Goal: Task Accomplishment & Management: Use online tool/utility

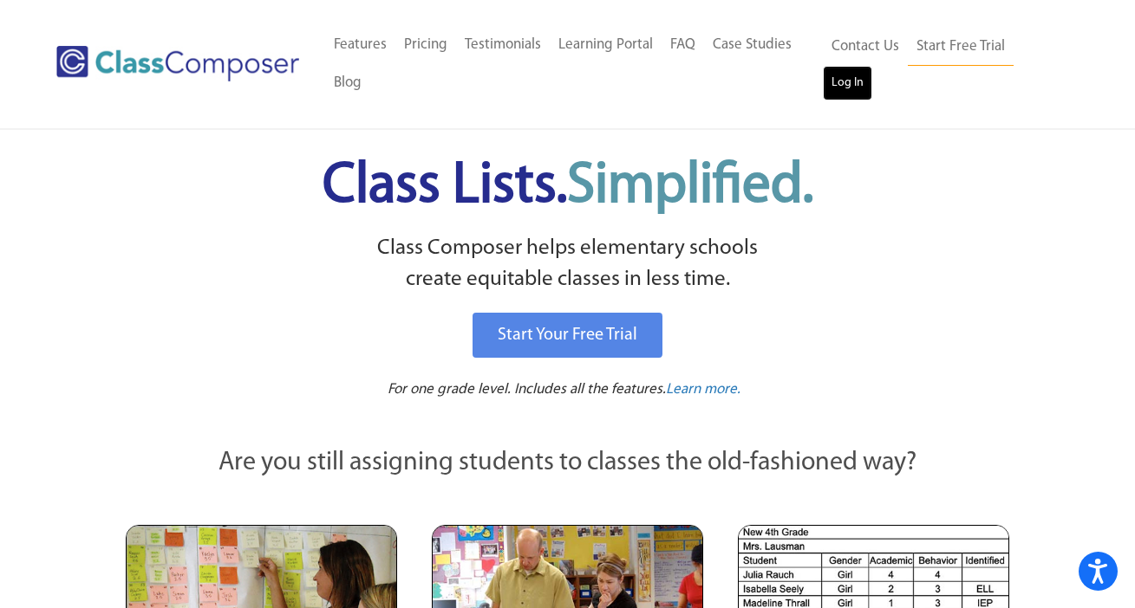
click at [853, 79] on link "Log In" at bounding box center [846, 83] width 49 height 35
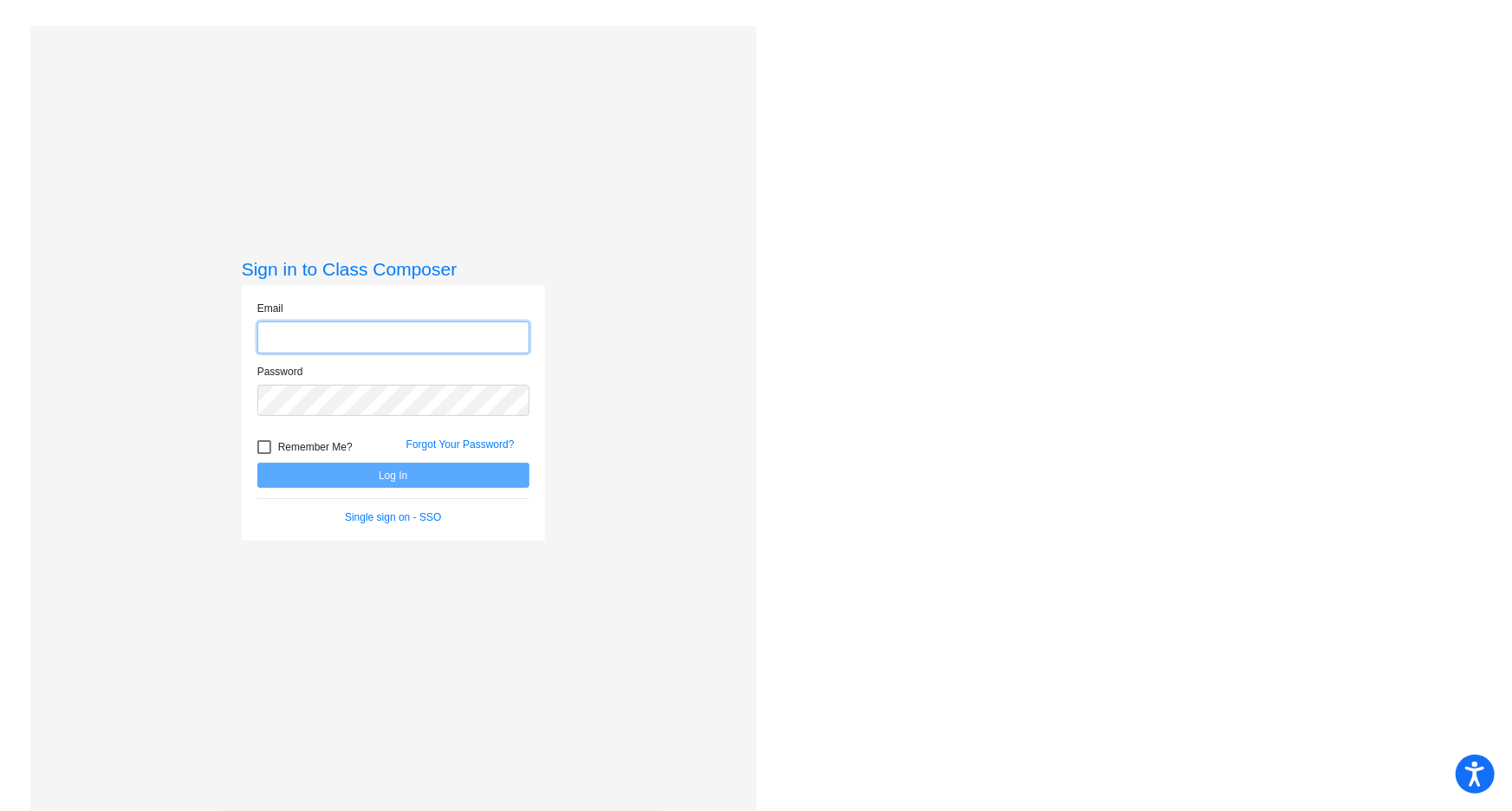
type input "byxbe_jennifer@svvsd.org"
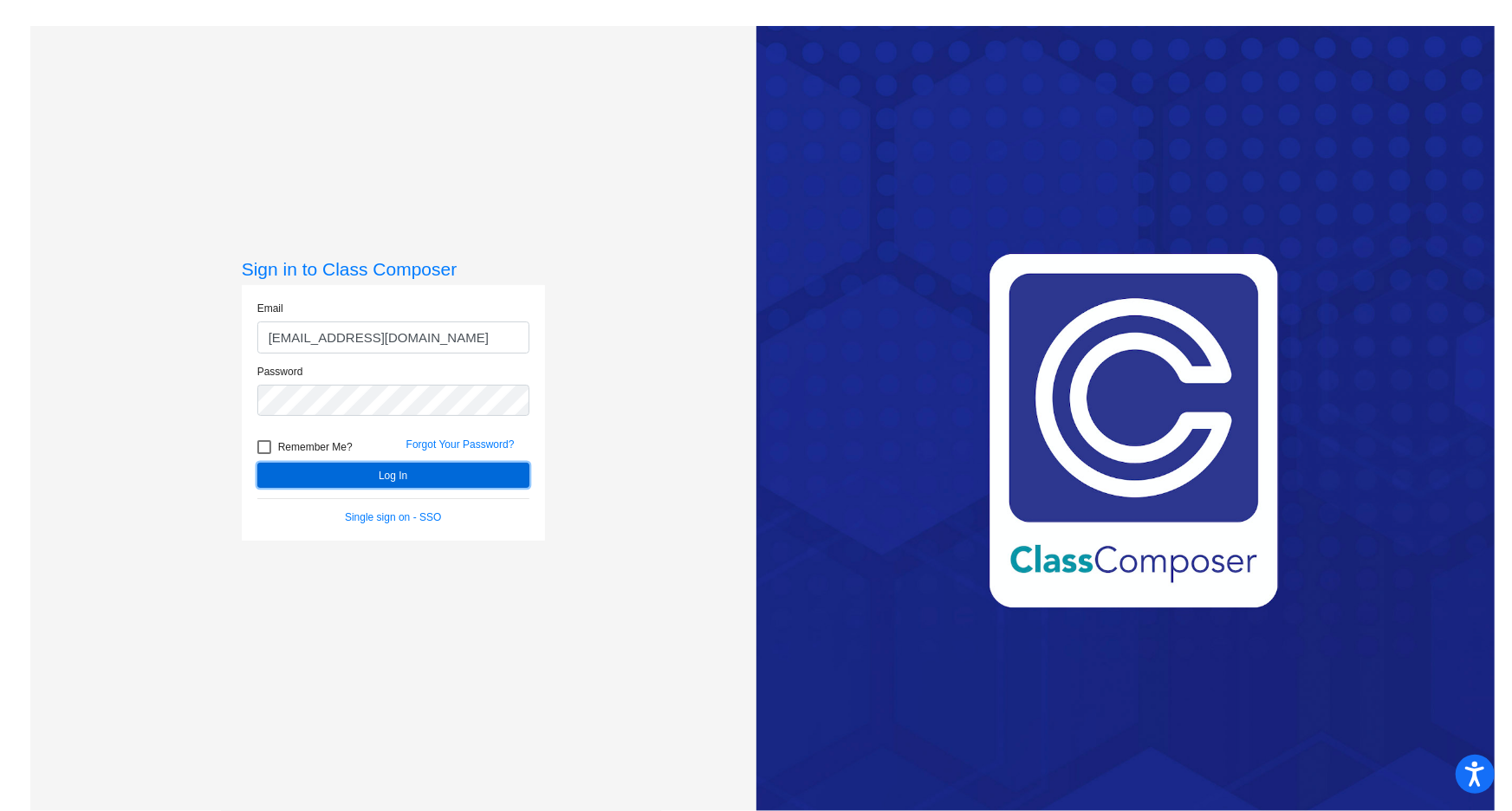
click at [430, 475] on button "Log In" at bounding box center [393, 475] width 272 height 25
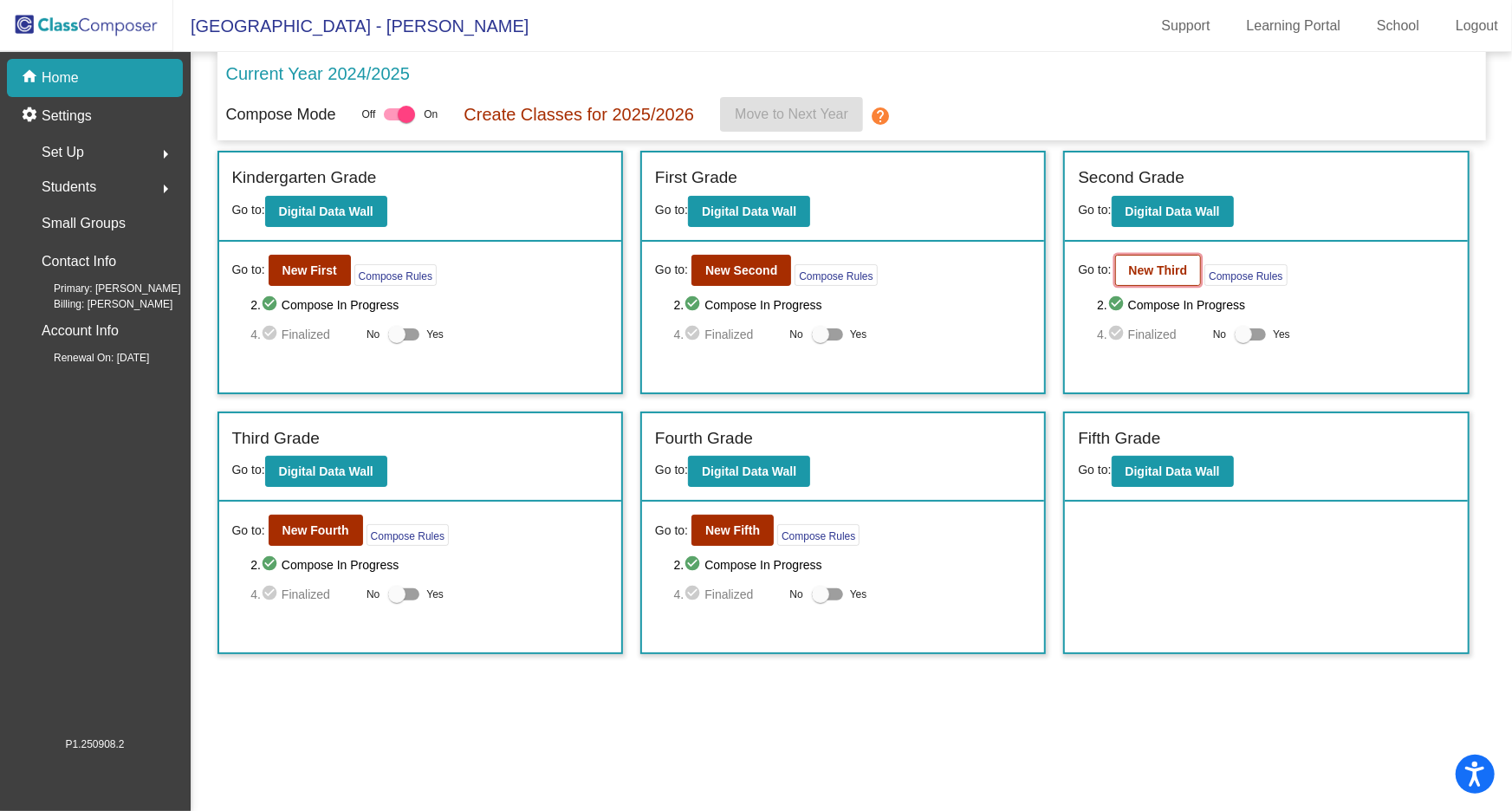
click at [1145, 263] on b "New Third" at bounding box center [1158, 270] width 59 height 14
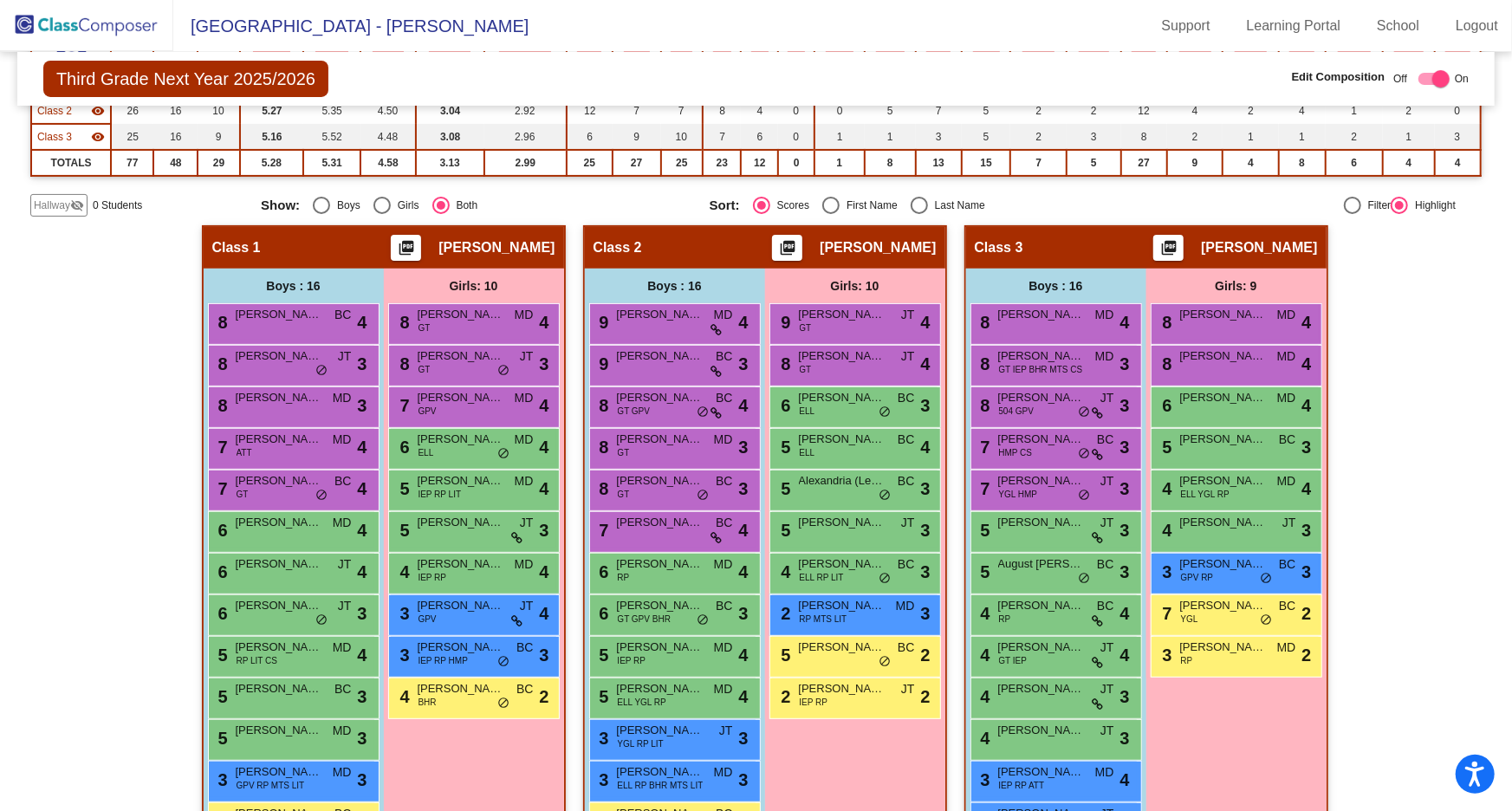
scroll to position [236, 0]
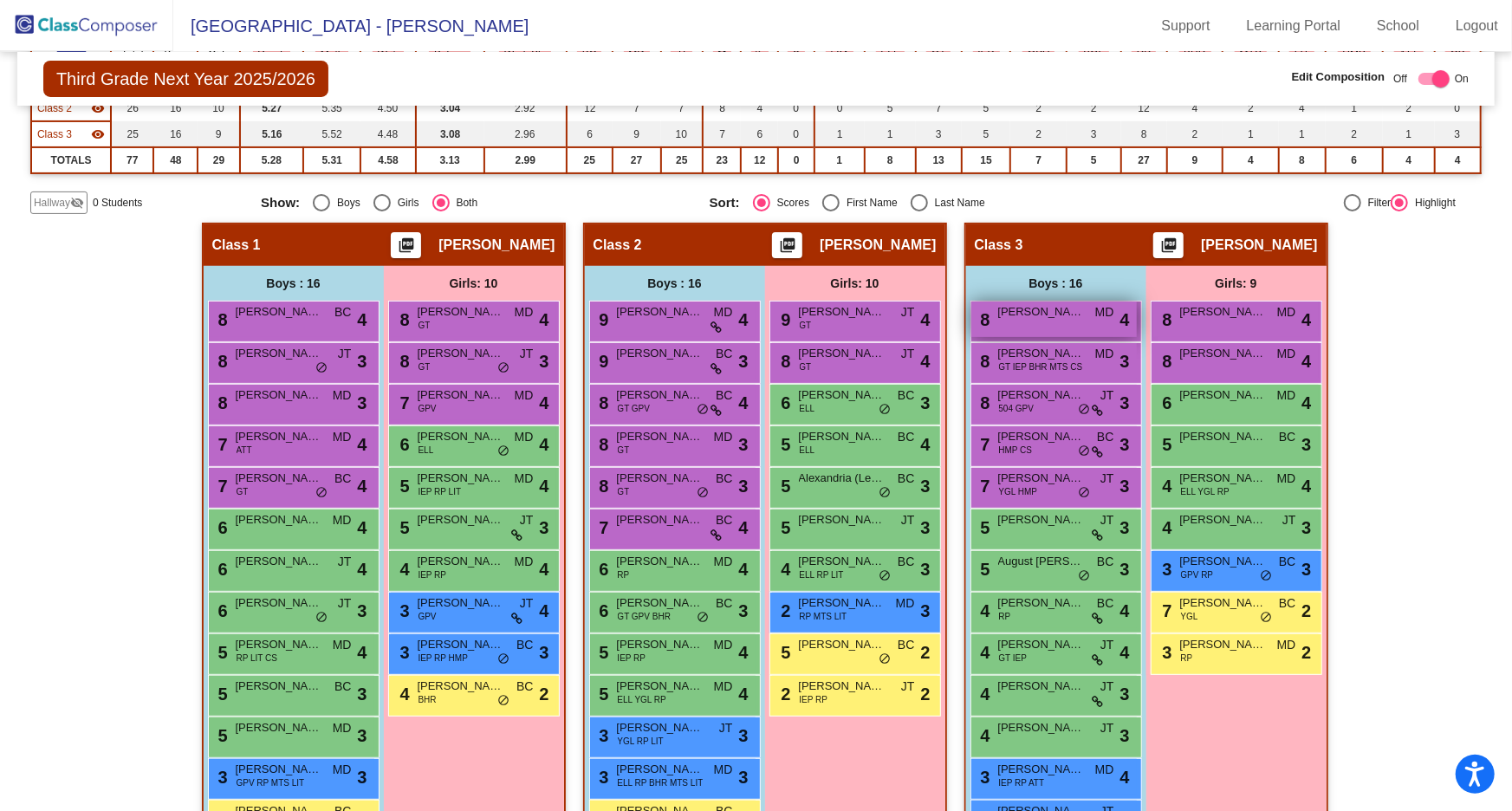
click at [1039, 322] on div "8 Ethan Purcell MD lock do_not_disturb_alt 4" at bounding box center [1055, 320] width 166 height 36
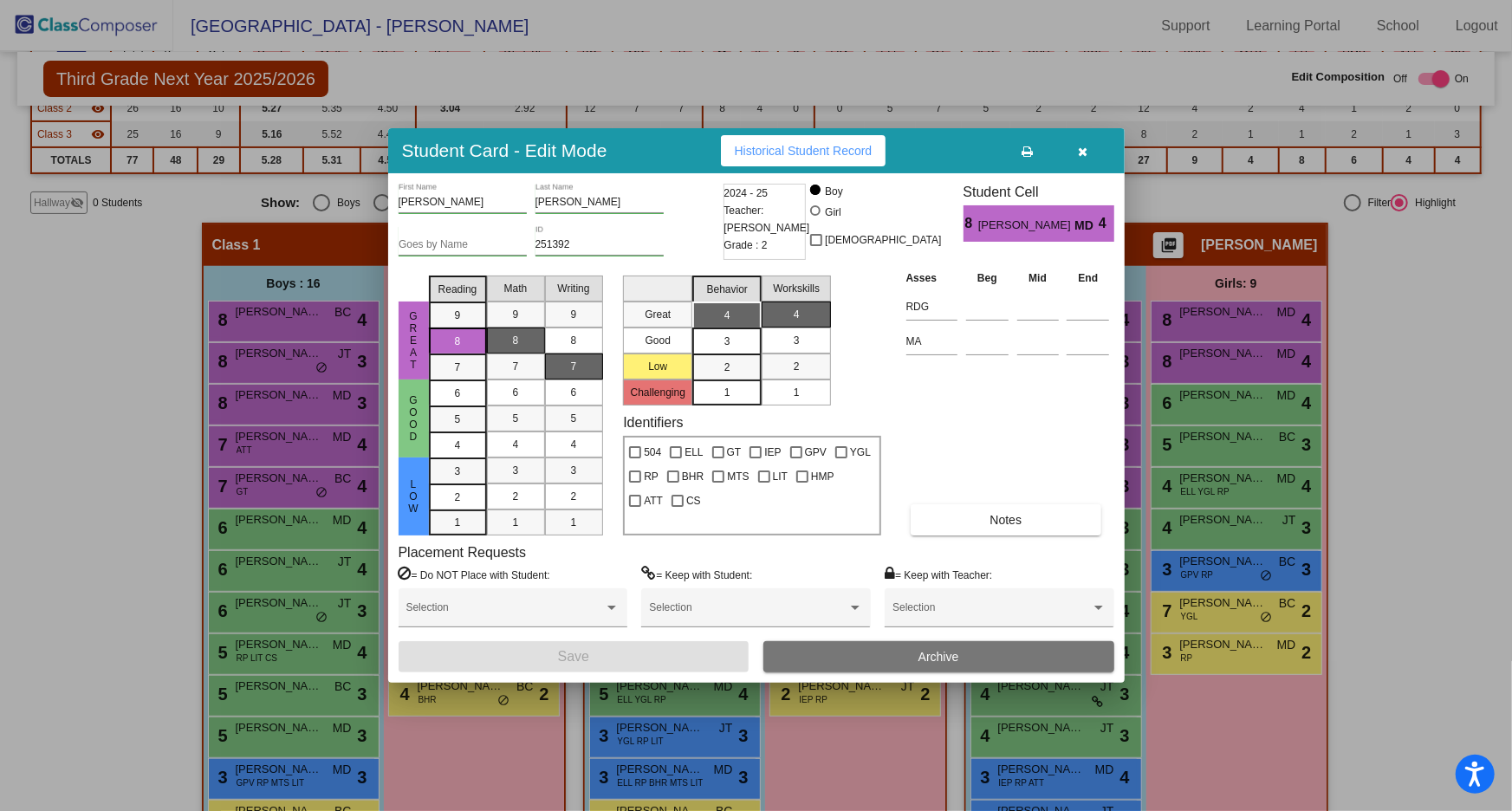
click at [1093, 146] on button "button" at bounding box center [1083, 150] width 55 height 31
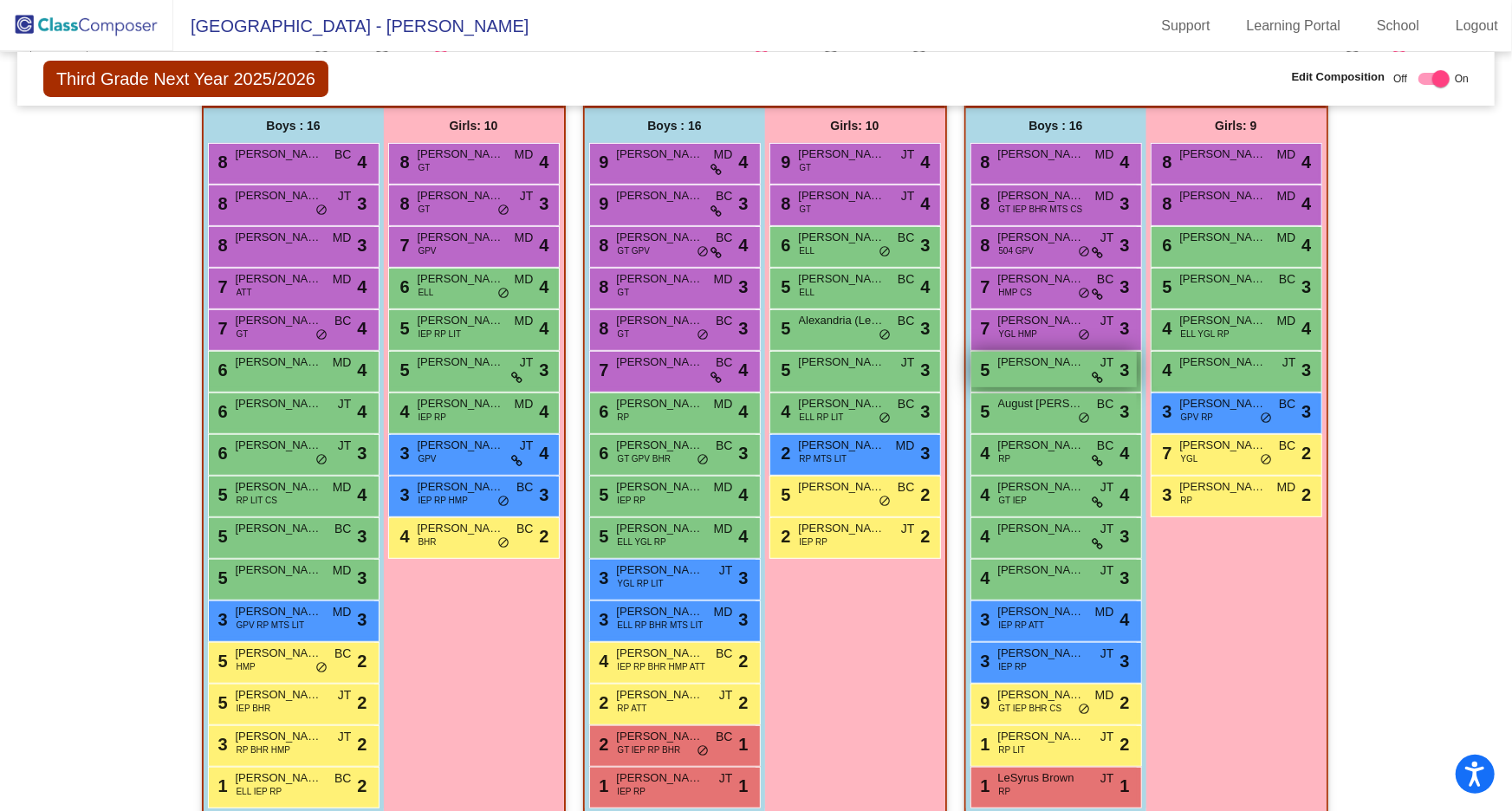
scroll to position [417, 0]
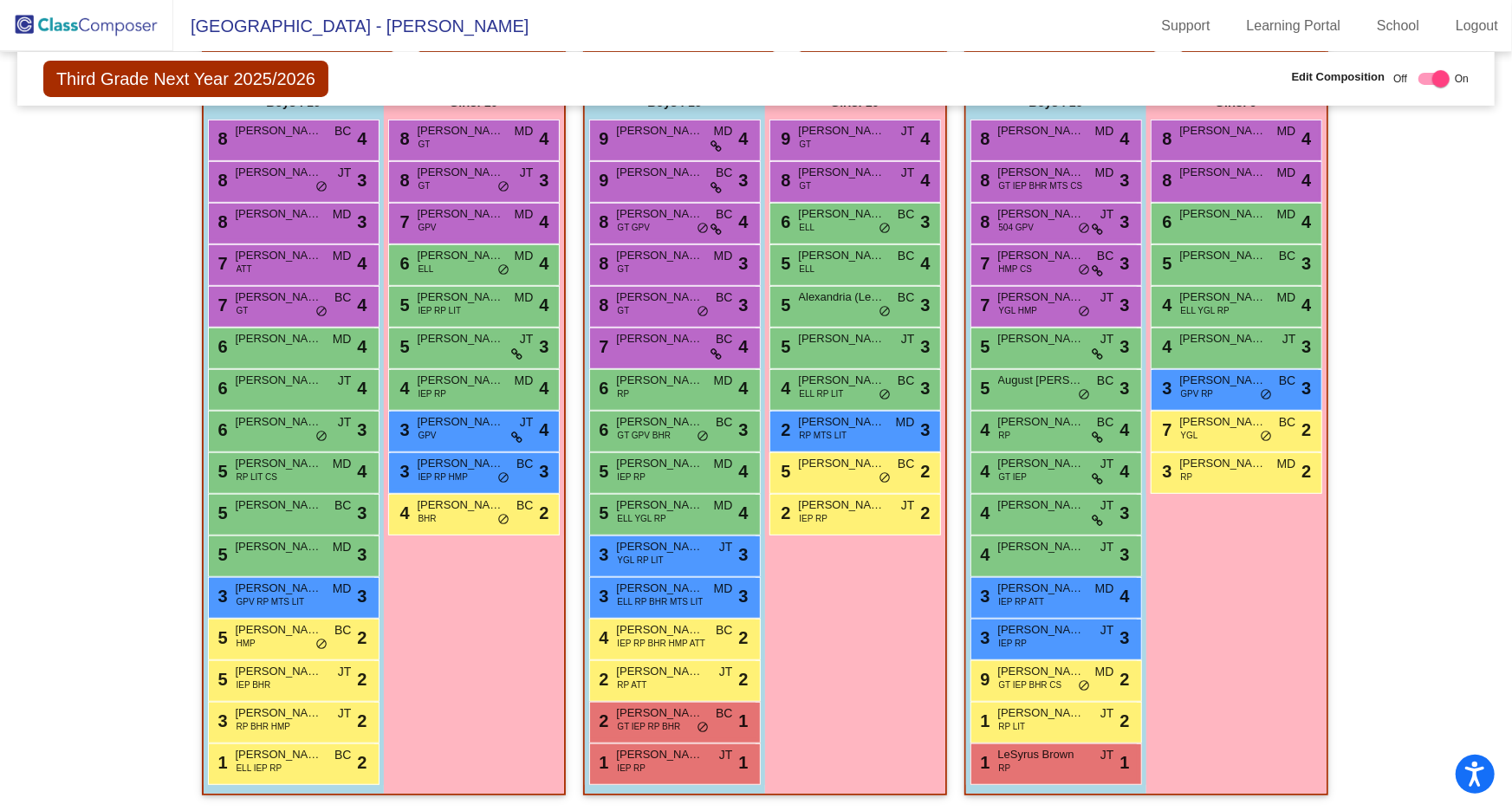
click at [1057, 695] on div "9 Andrew Rickard GT IEP BHR CS MD lock do_not_disturb_alt 2" at bounding box center [1057, 681] width 172 height 42
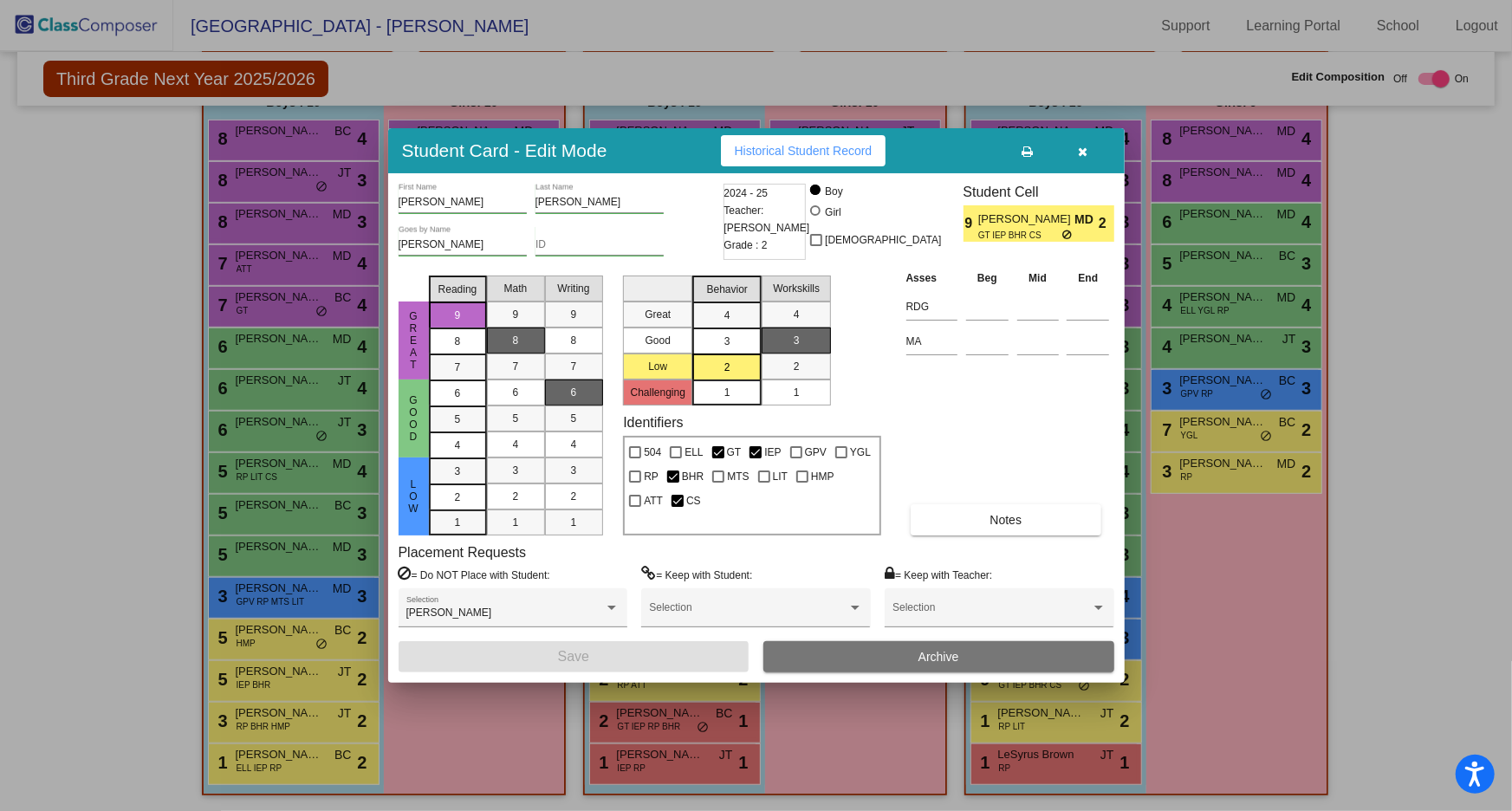
click at [1078, 153] on icon "button" at bounding box center [1083, 152] width 10 height 12
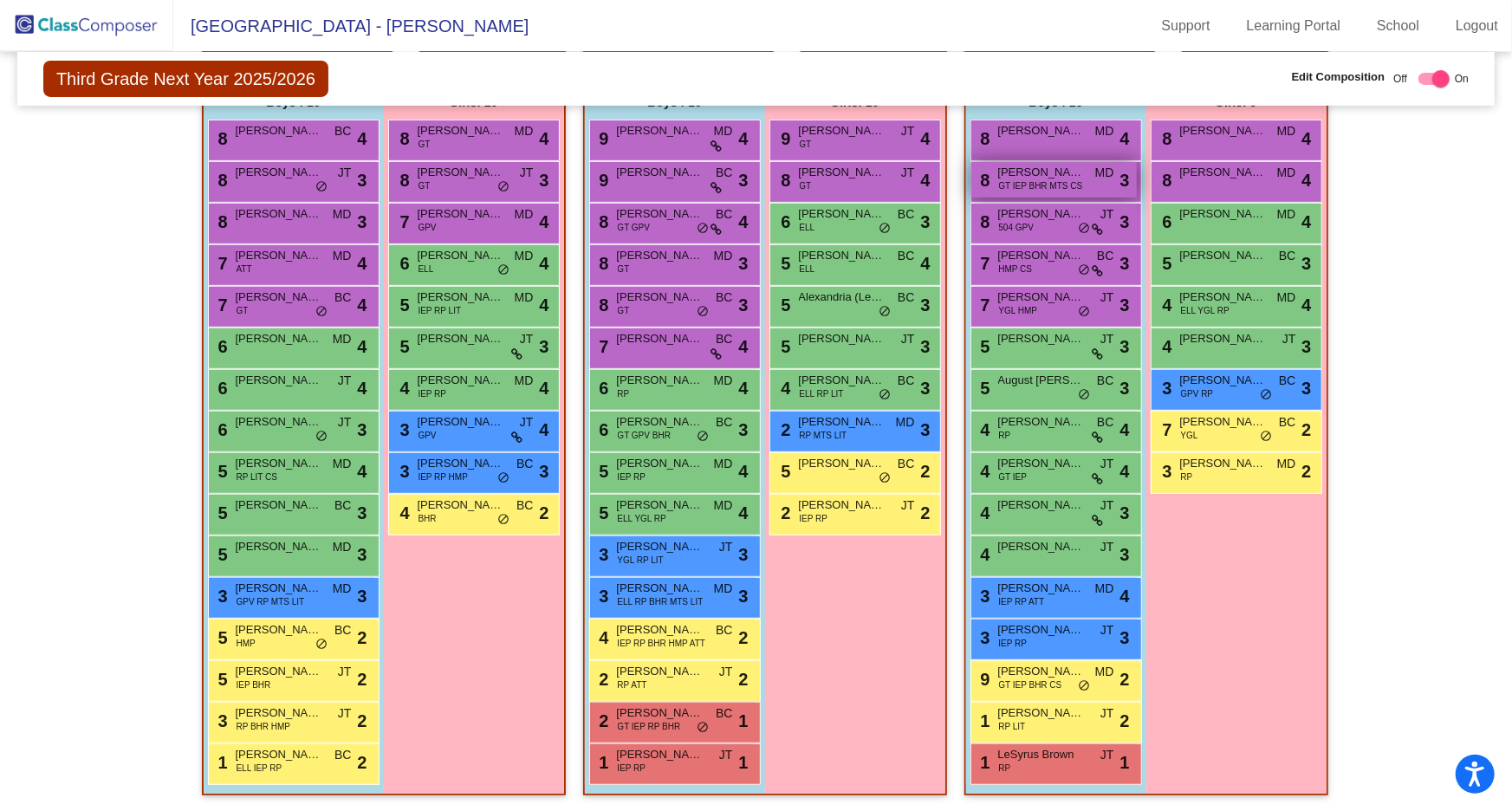
click at [1056, 187] on span "GT IEP BHR MTS CS" at bounding box center [1041, 185] width 84 height 13
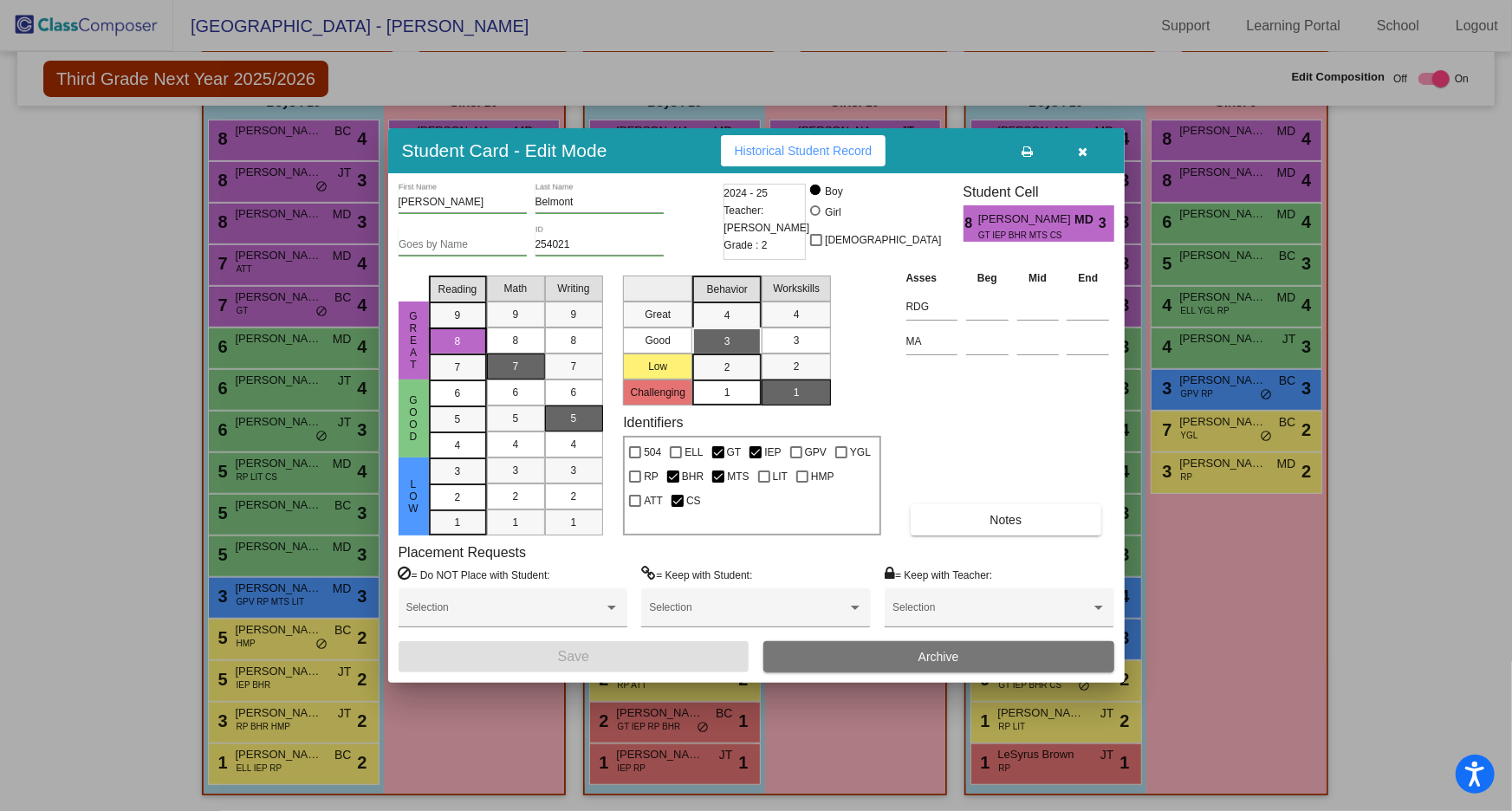
click at [1087, 151] on icon "button" at bounding box center [1083, 152] width 10 height 12
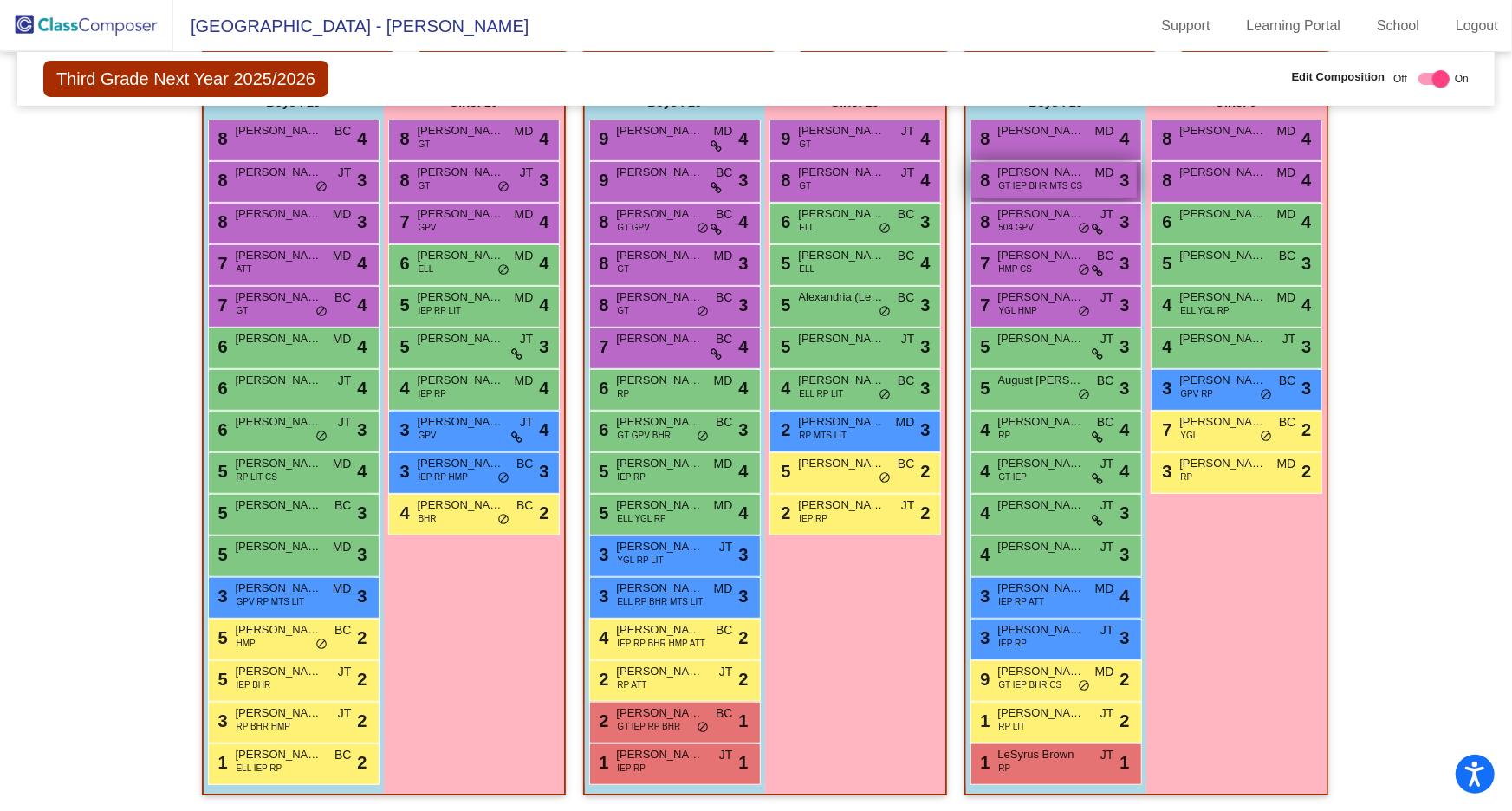
click at [1029, 185] on span "GT IEP BHR MTS CS" at bounding box center [1041, 185] width 84 height 13
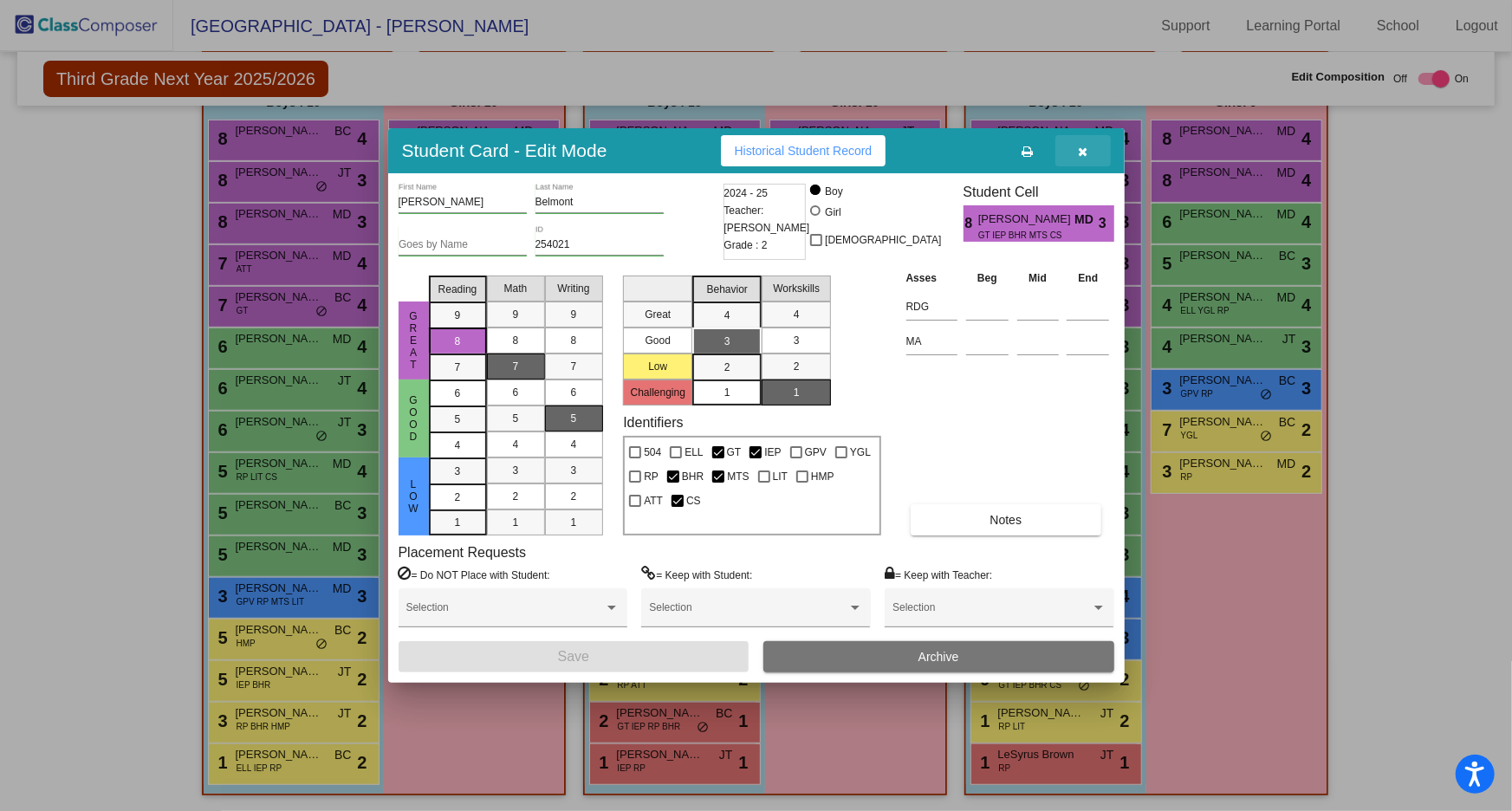
click at [1083, 152] on icon "button" at bounding box center [1083, 152] width 10 height 12
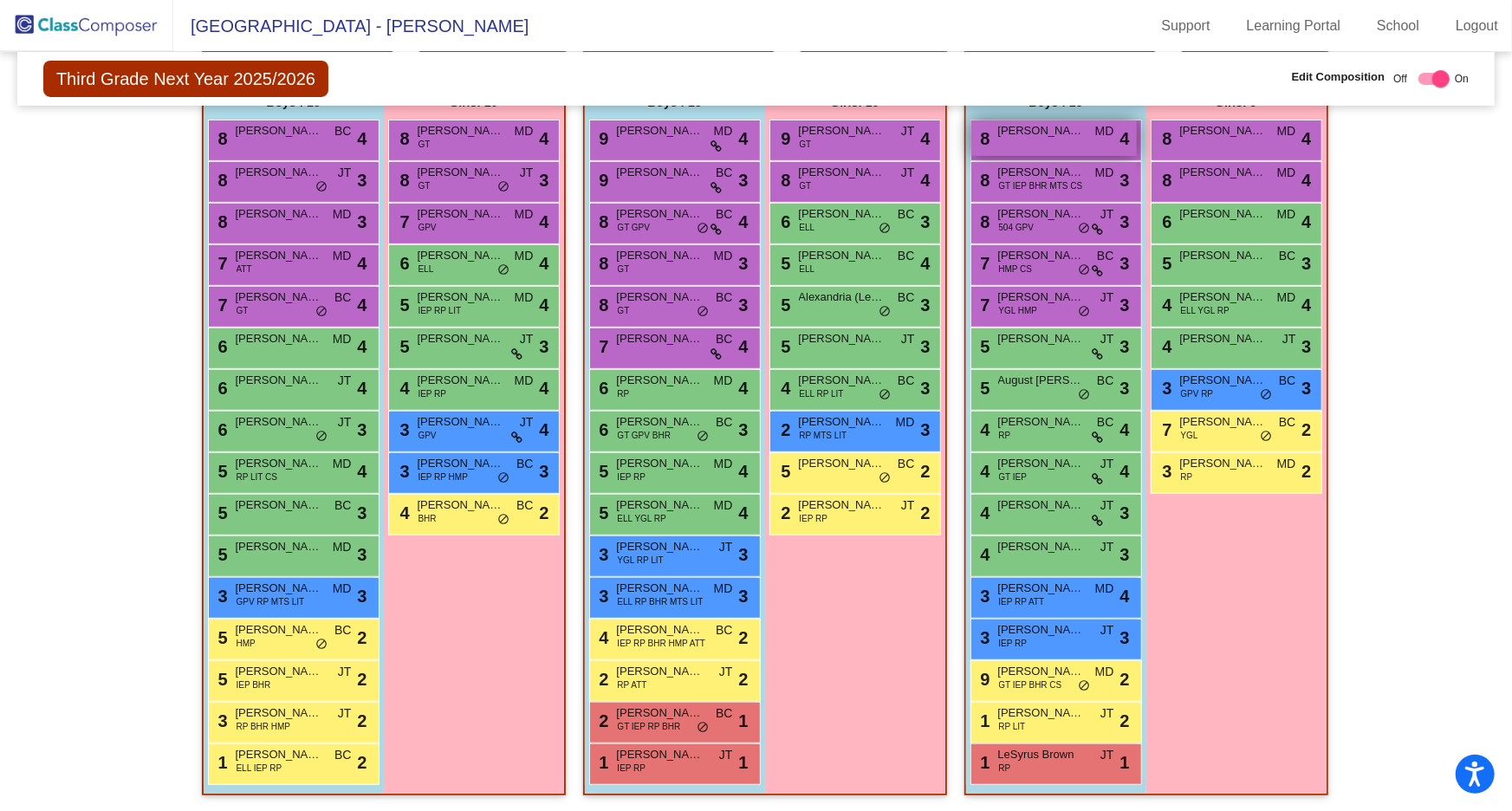
click at [1042, 146] on div "8 Ethan Purcell MD lock do_not_disturb_alt 4" at bounding box center [1055, 138] width 166 height 36
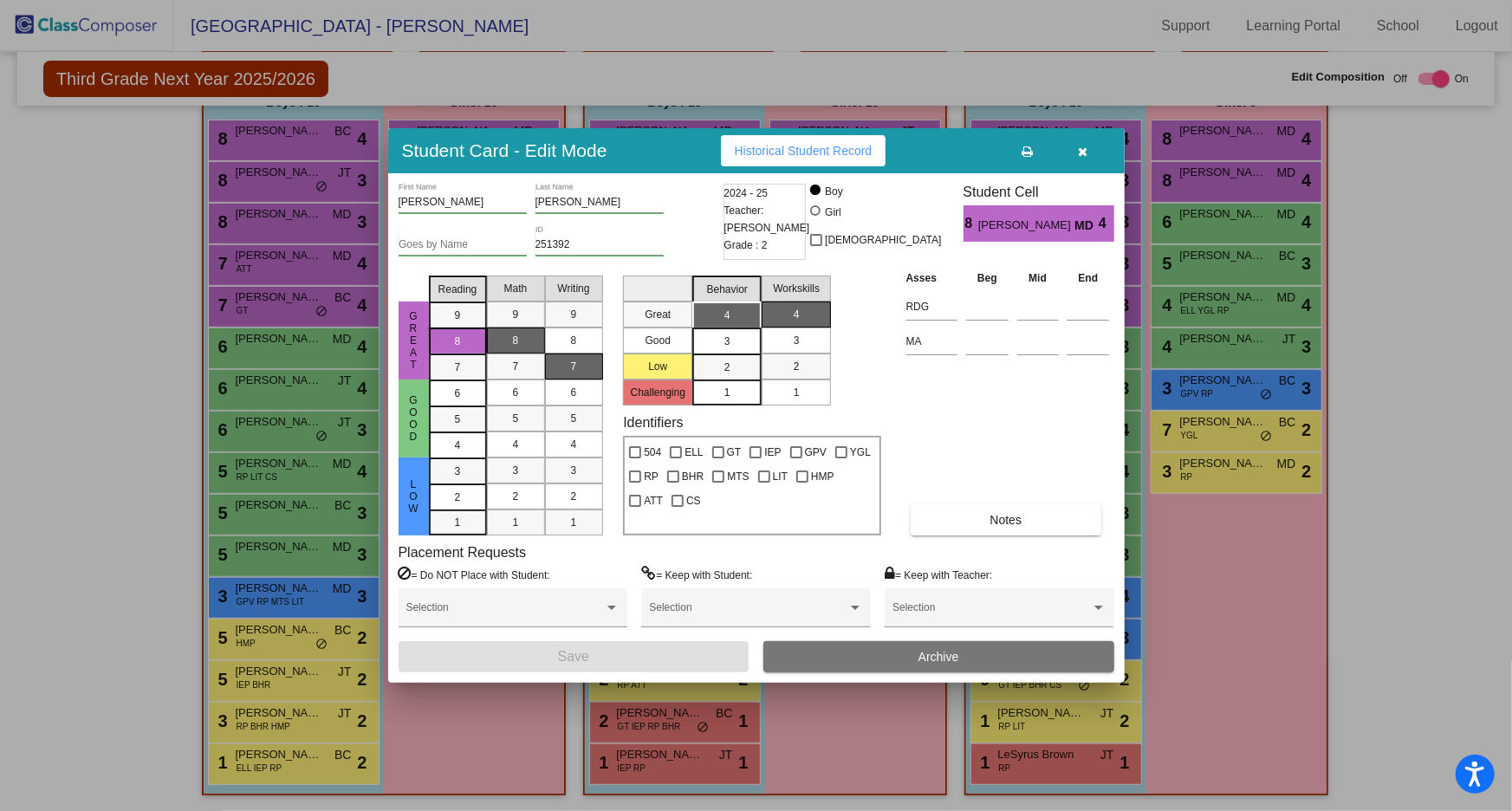
click at [1075, 156] on button "button" at bounding box center [1083, 150] width 55 height 31
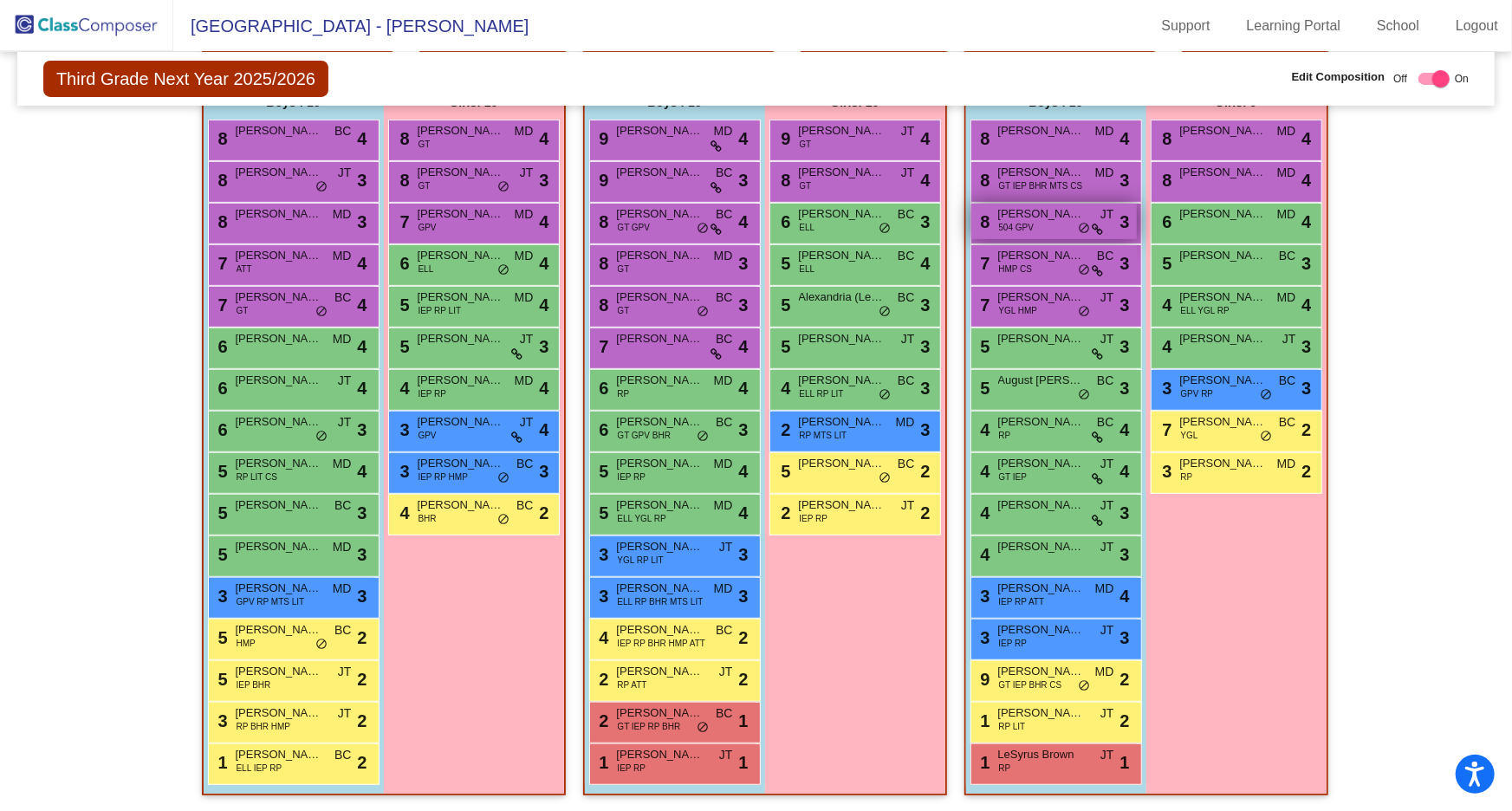
click at [1057, 227] on div "8 Cayde Williams 504 GPV JT lock do_not_disturb_alt 3" at bounding box center [1055, 222] width 166 height 36
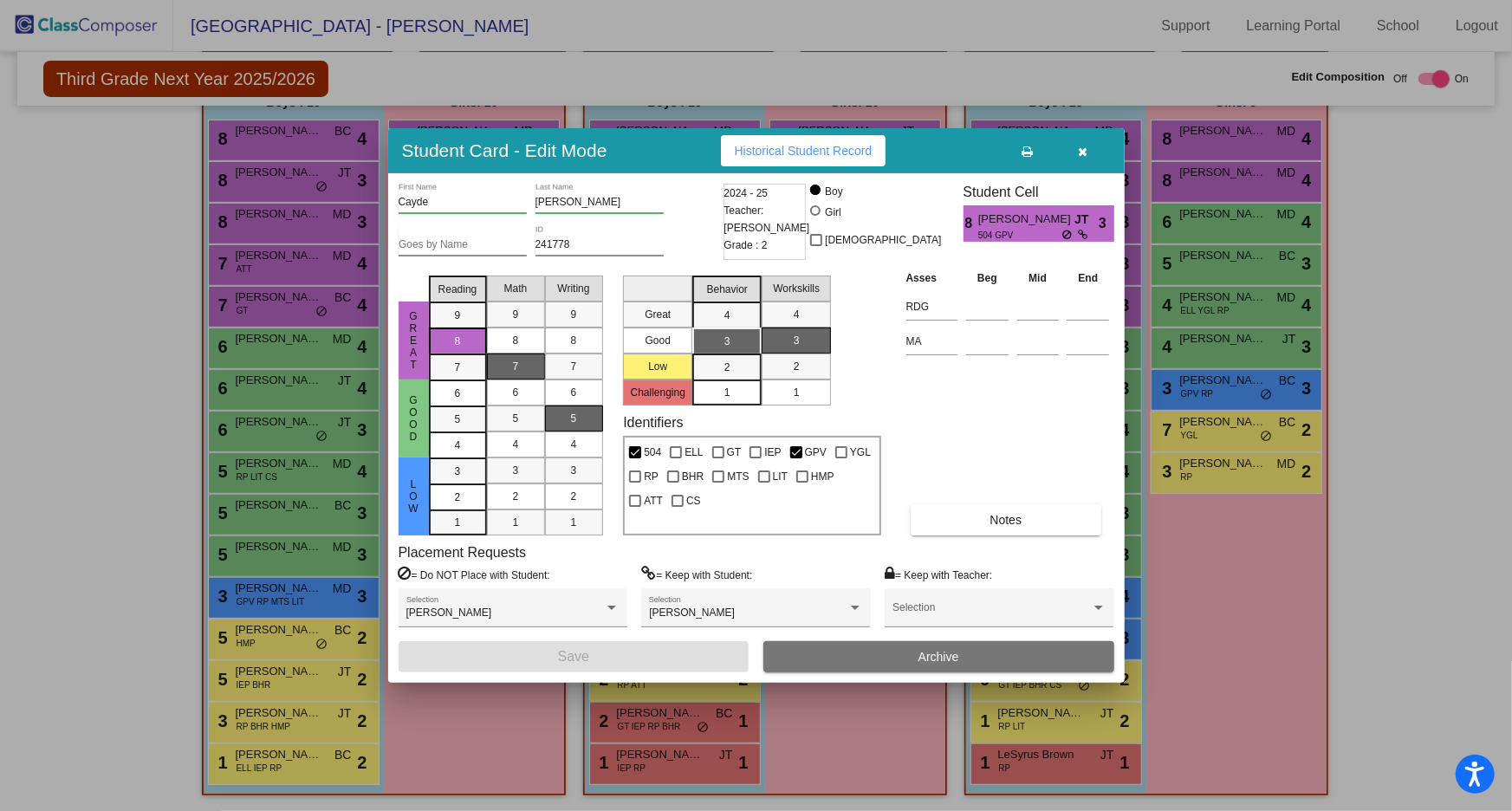
click at [1093, 148] on button "button" at bounding box center [1083, 150] width 55 height 31
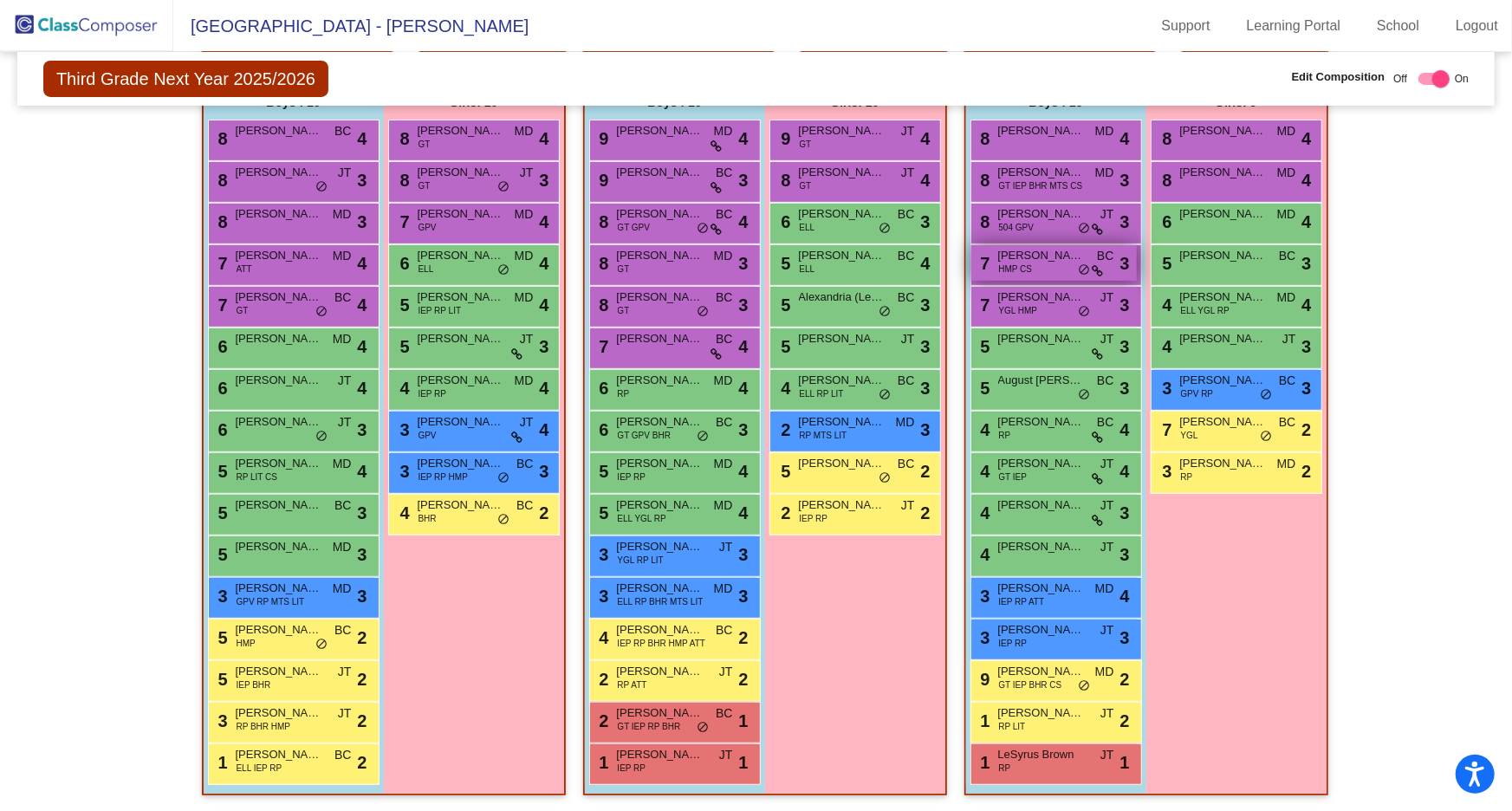
click at [1049, 267] on div "7 Jackson Neslund HMP CS BC lock do_not_disturb_alt 3" at bounding box center [1055, 263] width 166 height 36
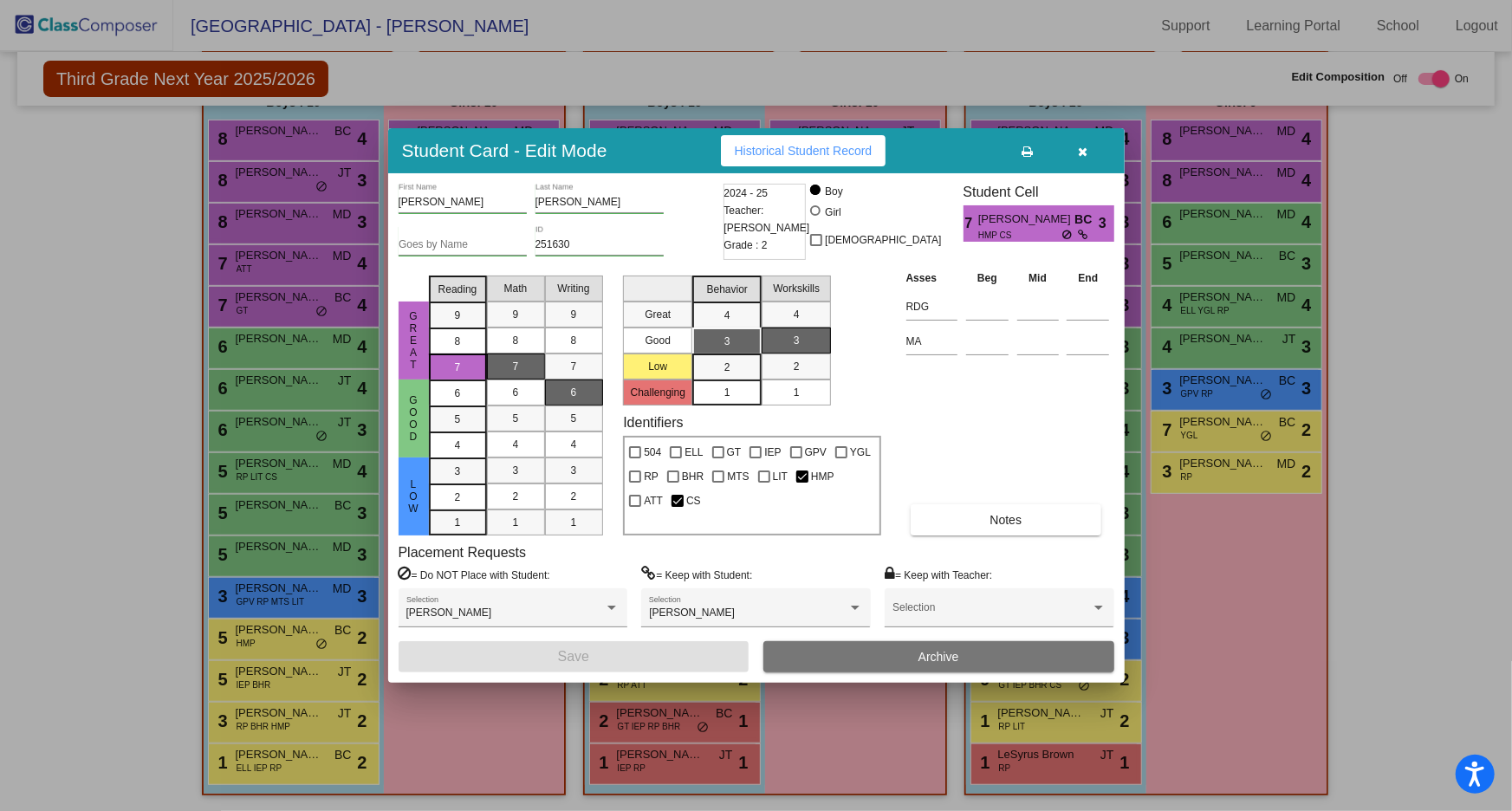
click at [1087, 155] on icon "button" at bounding box center [1083, 152] width 10 height 12
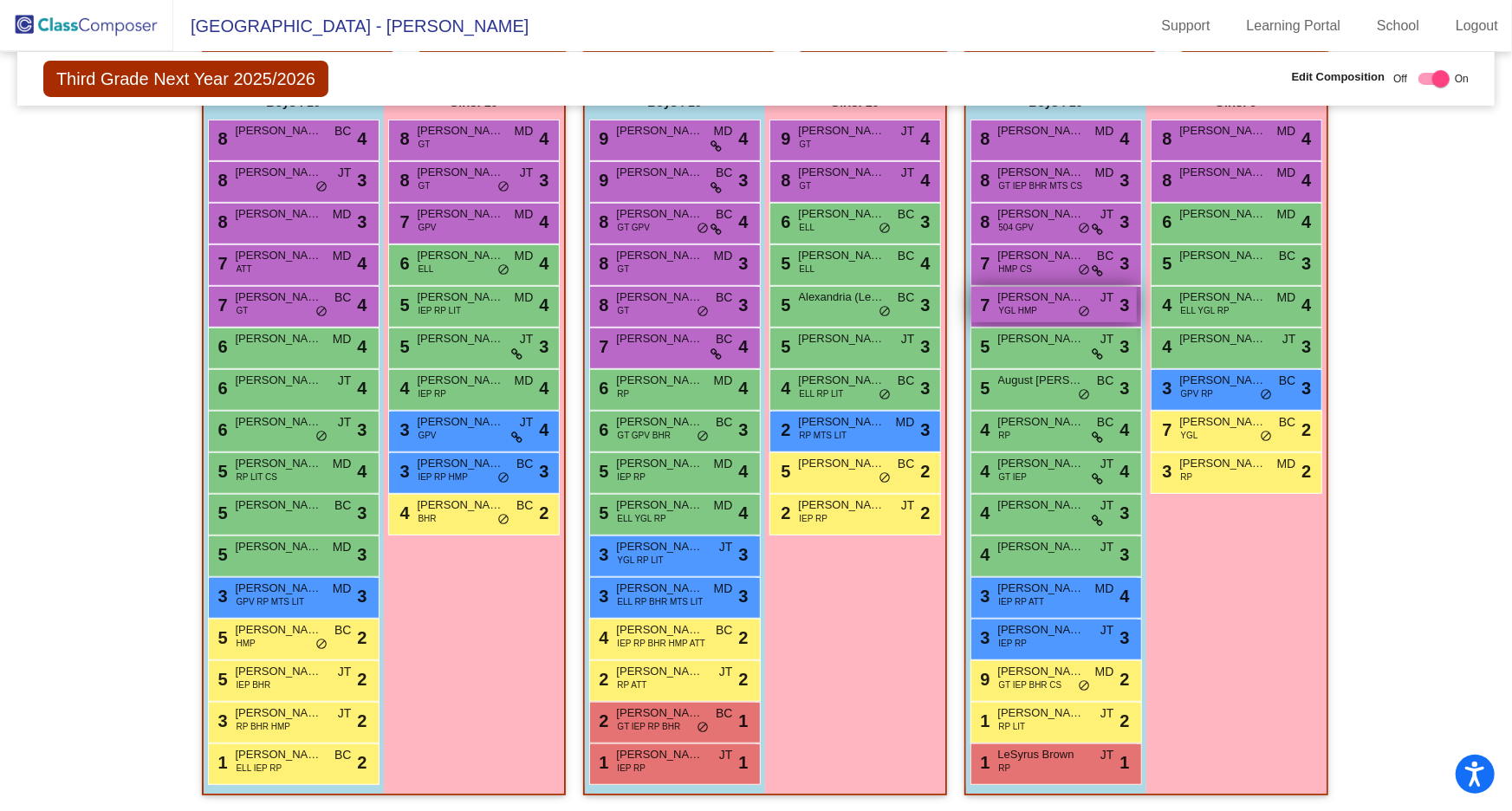
click at [1070, 308] on div "7 Ivan Compton YGL HMP JT lock do_not_disturb_alt 3" at bounding box center [1055, 305] width 166 height 36
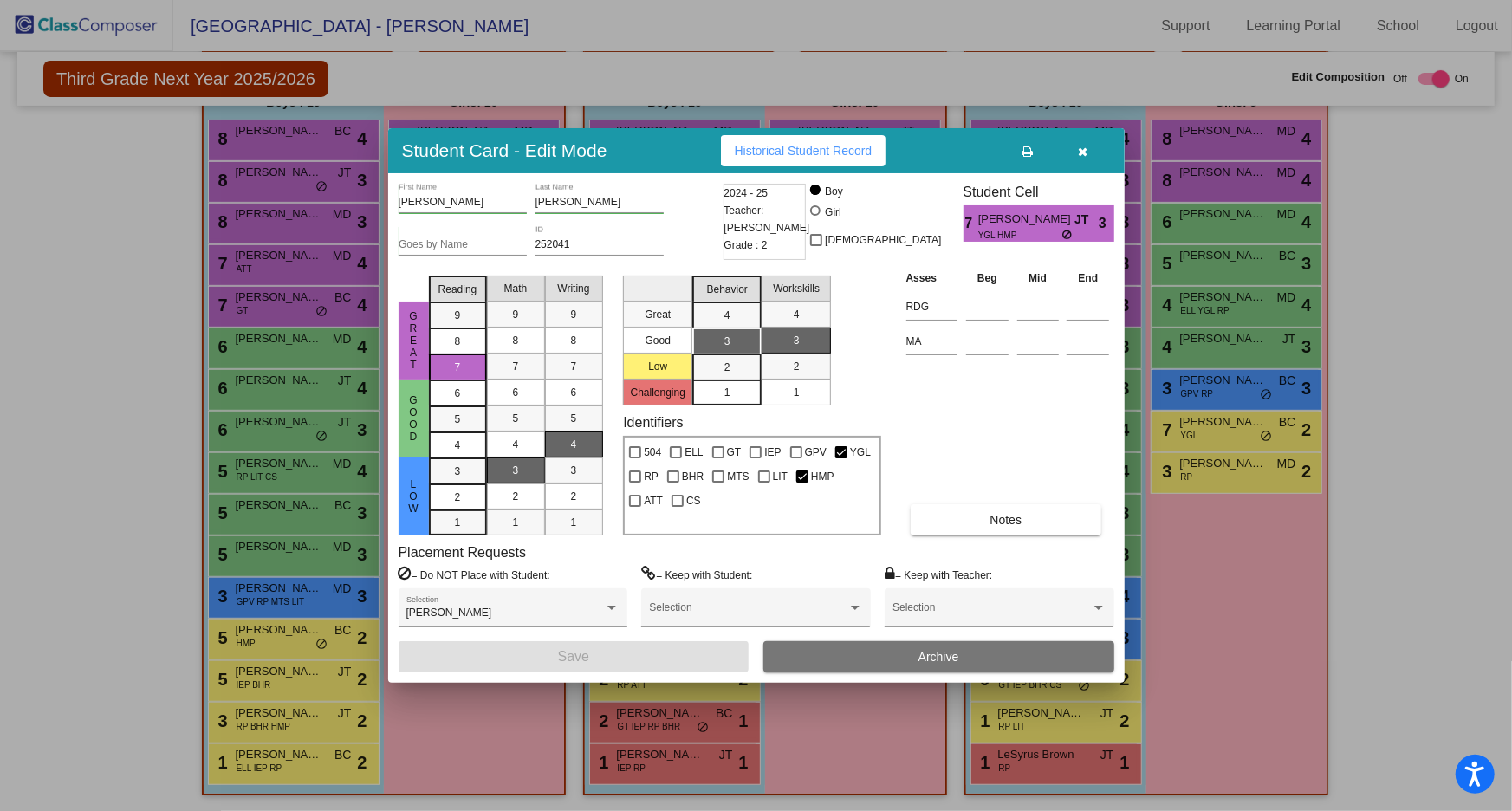
click at [1083, 158] on button "button" at bounding box center [1083, 150] width 55 height 31
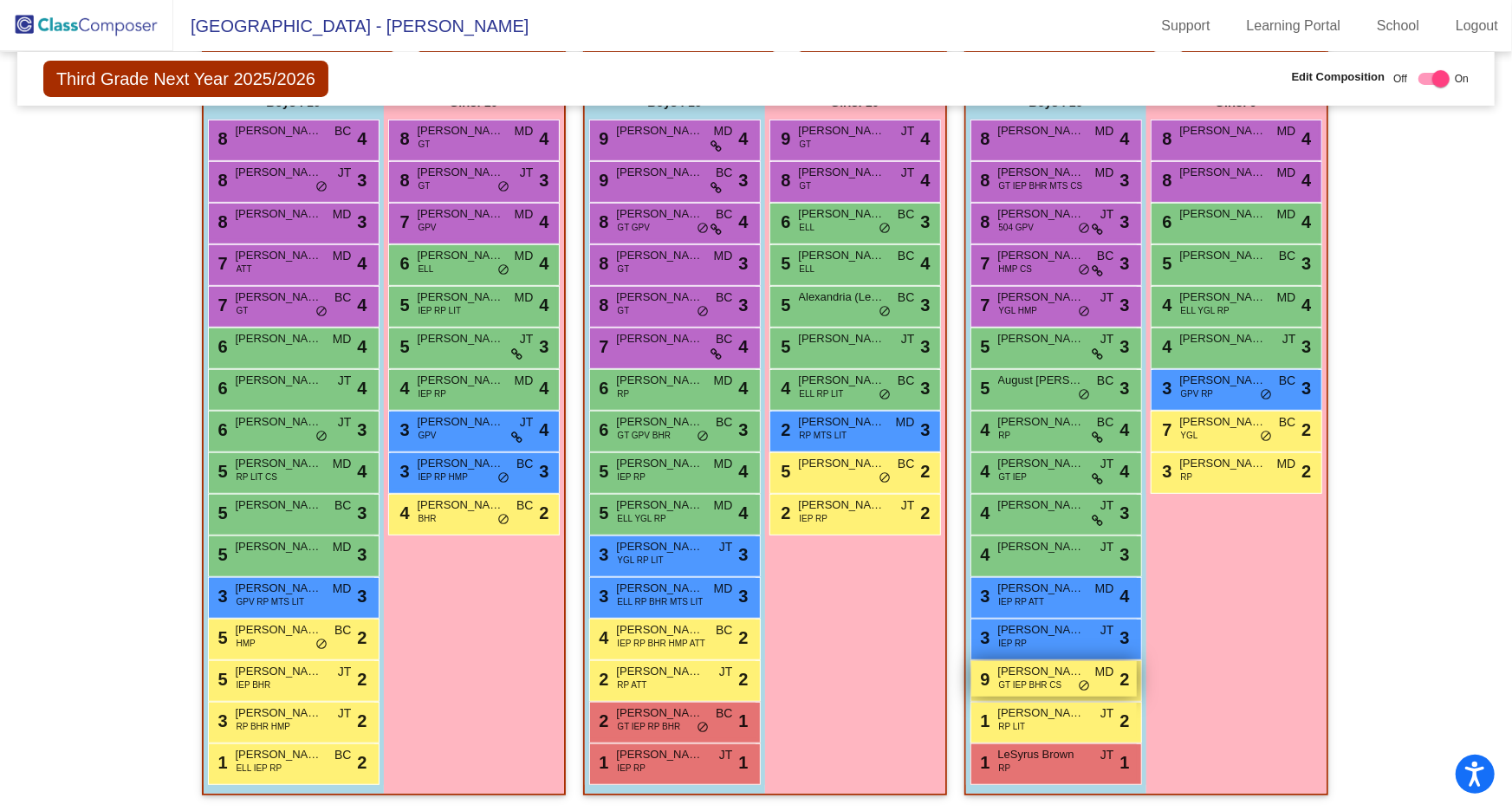
click at [1056, 686] on div "9 Andrew Rickard GT IEP BHR CS MD lock do_not_disturb_alt 2" at bounding box center [1055, 679] width 166 height 36
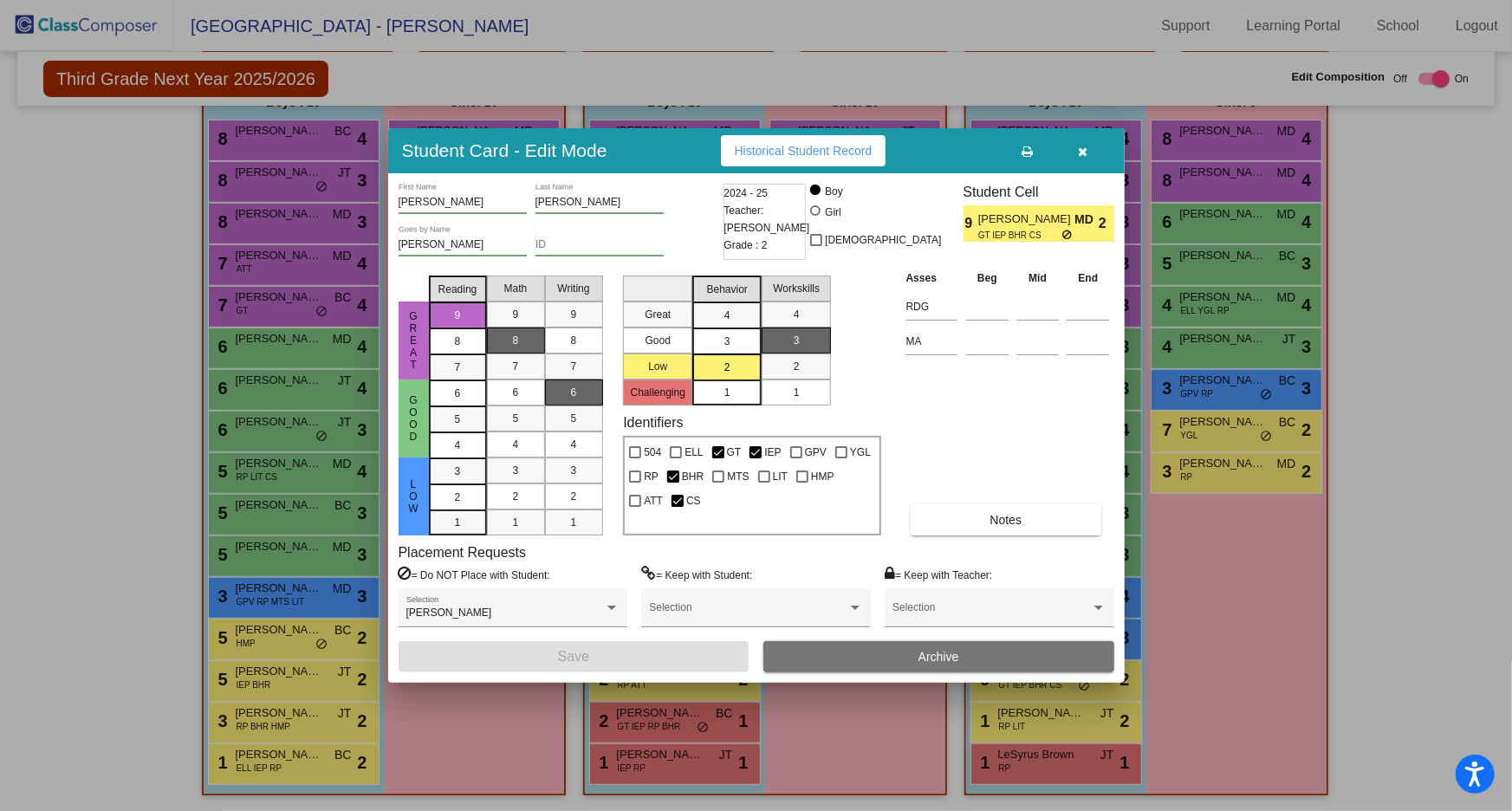
click at [1087, 153] on icon "button" at bounding box center [1083, 152] width 10 height 12
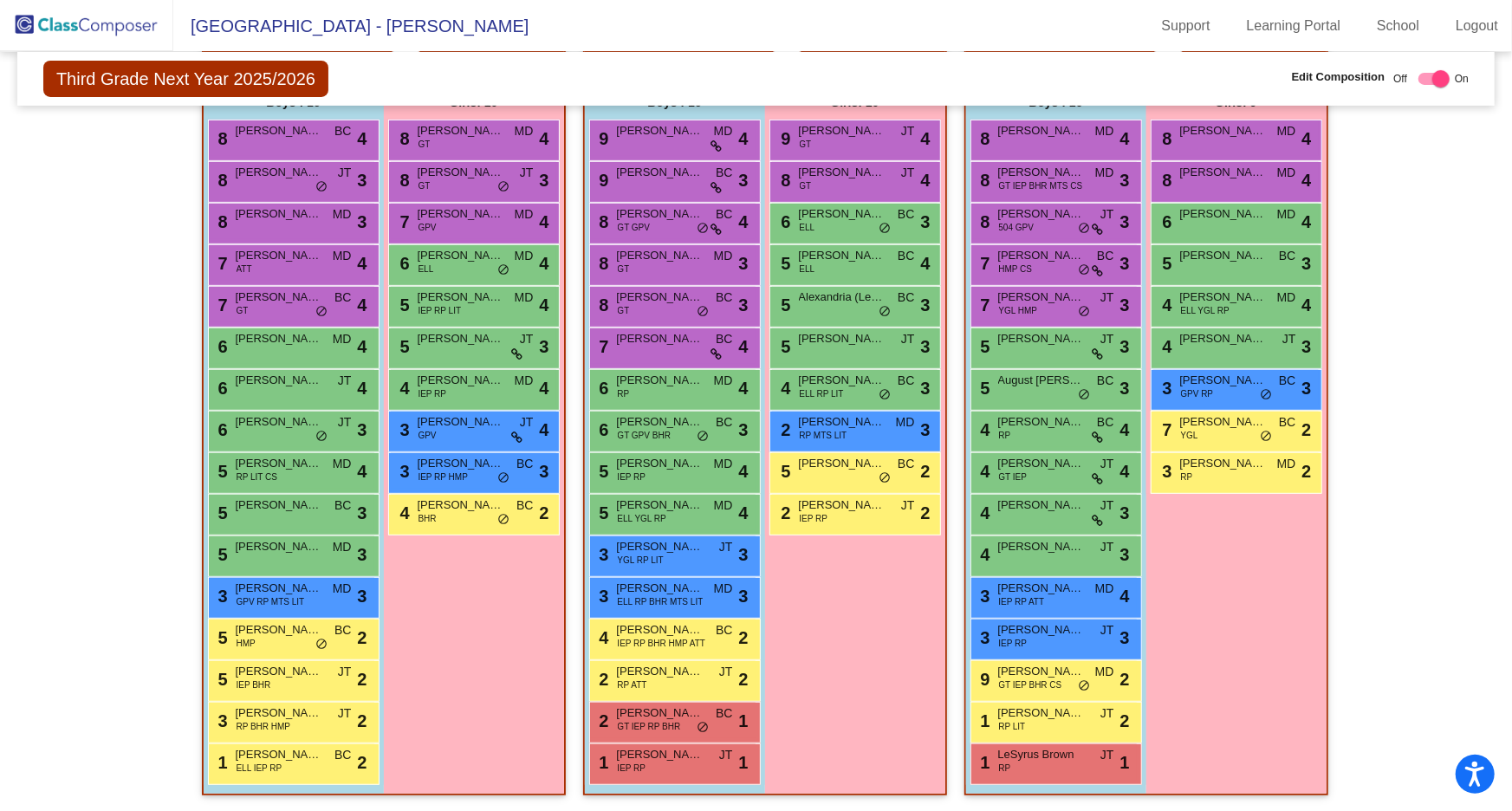
scroll to position [0, 0]
